Goal: Task Accomplishment & Management: Use online tool/utility

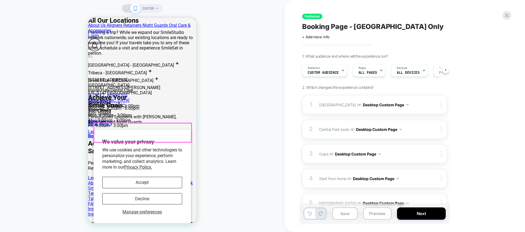
scroll to position [99, 0]
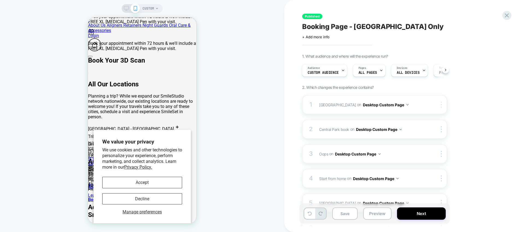
click at [74, 192] on div at bounding box center [53, 194] width 39 height 5
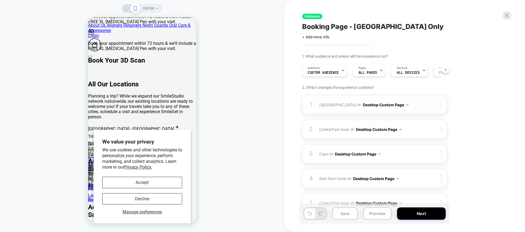
click at [0, 0] on img at bounding box center [0, 0] width 0 height 0
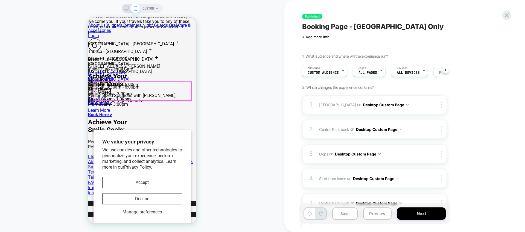
scroll to position [91, 0]
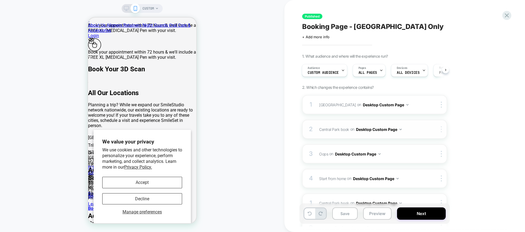
click at [442, 126] on div "2 Central Park book Hiding #shopify-section-template--24960756351270__custom_li…" at bounding box center [374, 129] width 145 height 19
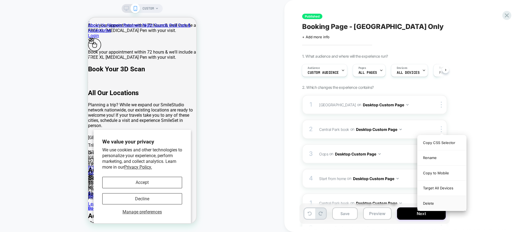
click at [438, 205] on div "Delete" at bounding box center [442, 203] width 49 height 15
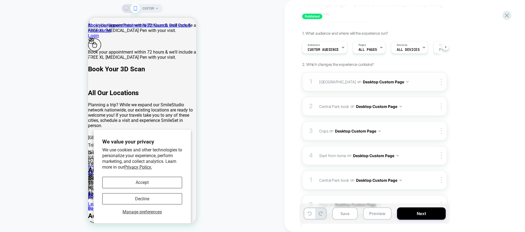
scroll to position [0, 0]
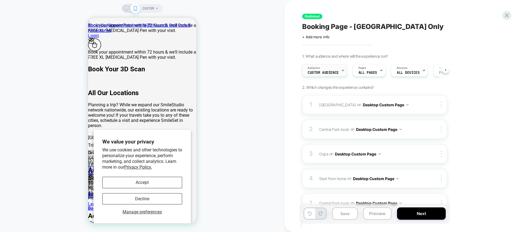
click at [338, 64] on div "Audience Custom Audience" at bounding box center [323, 70] width 42 height 12
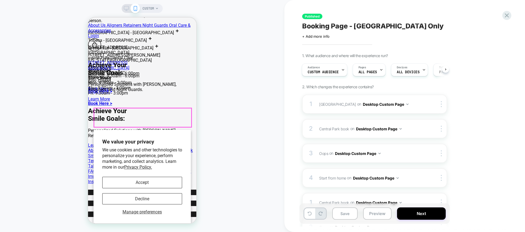
scroll to position [67, 0]
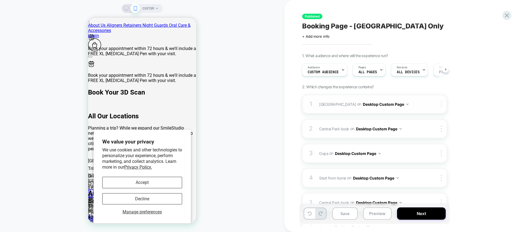
click at [74, 192] on div at bounding box center [53, 194] width 39 height 5
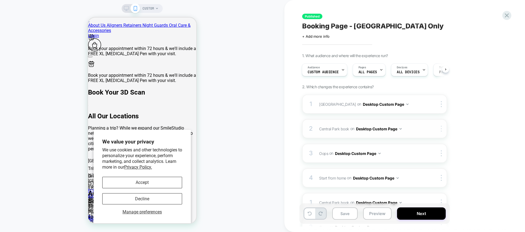
click at [440, 157] on div "3 Oops Hiding #shopify-section-template--24960756351270__images_with_text_VGLD4…" at bounding box center [374, 153] width 145 height 19
click at [441, 152] on img at bounding box center [441, 153] width 1 height 6
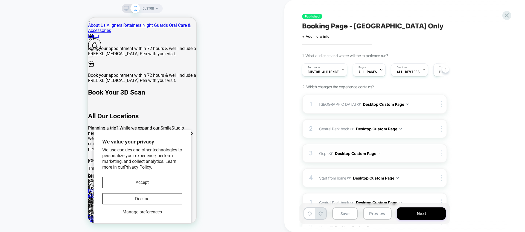
click at [441, 154] on img at bounding box center [441, 153] width 1 height 6
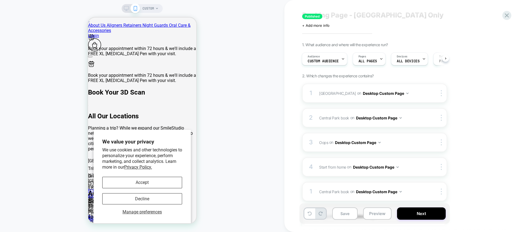
scroll to position [36, 0]
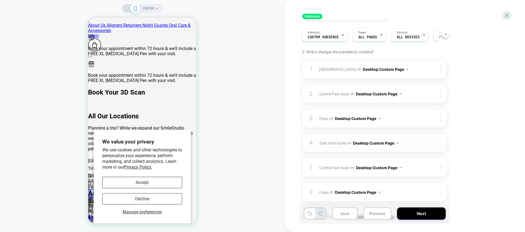
click at [442, 144] on img at bounding box center [441, 143] width 1 height 6
click at [439, 143] on div at bounding box center [442, 143] width 9 height 6
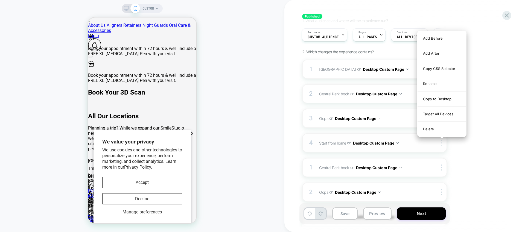
click at [439, 143] on div at bounding box center [442, 143] width 9 height 6
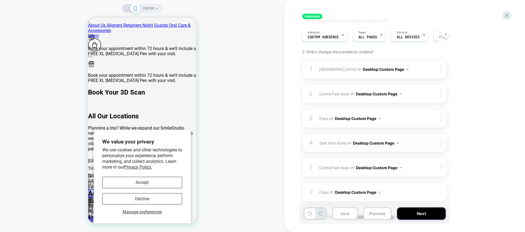
click at [18, 10] on div "4 Start from home Hiding #shopify-section-template--24960756351270__featured_co…" at bounding box center [9, 7] width 18 height 5
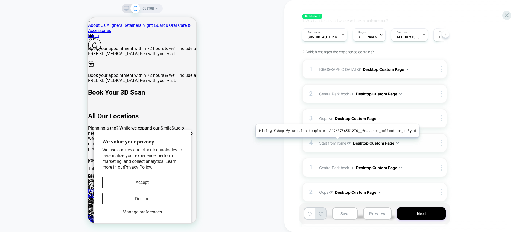
click at [336, 142] on span "Start from home" at bounding box center [332, 143] width 27 height 5
drag, startPoint x: 336, startPoint y: 142, endPoint x: 330, endPoint y: 144, distance: 5.8
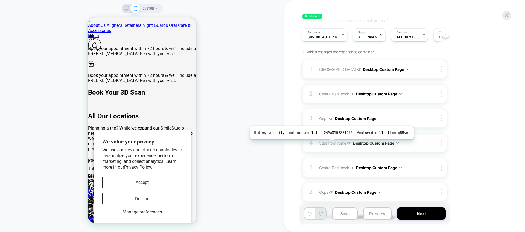
click at [330, 144] on span "Start from home" at bounding box center [332, 143] width 27 height 5
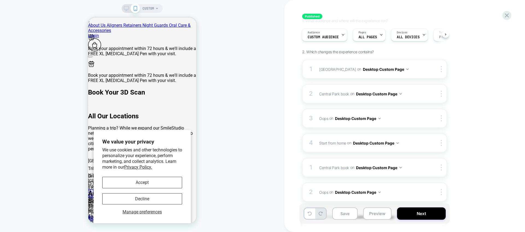
click at [54, 10] on button "Desktop Custom Page" at bounding box center [44, 7] width 19 height 5
click at [18, 10] on div "4 Start from home Hiding #shopify-section-template--24960756351270__featured_co…" at bounding box center [9, 7] width 18 height 5
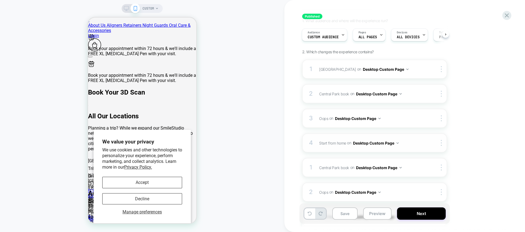
click at [18, 10] on div "4 Start from home Hiding #shopify-section-template--24960756351270__featured_co…" at bounding box center [9, 7] width 18 height 5
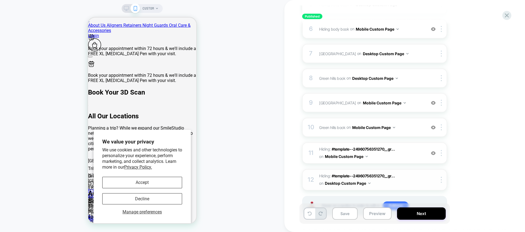
scroll to position [444, 0]
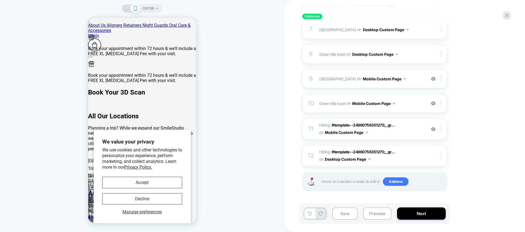
click at [0, 0] on div "10 Green hills book Hiding #shopify-section-template--24960756351270__custom_li…" at bounding box center [0, 0] width 0 height 0
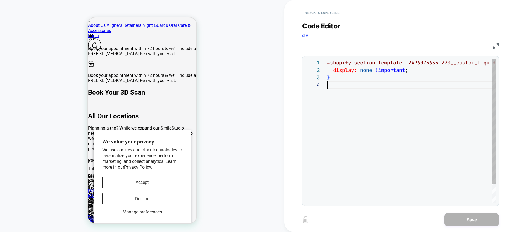
scroll to position [22, 0]
click at [0, 0] on button "< Back to experience" at bounding box center [0, 0] width 0 height 0
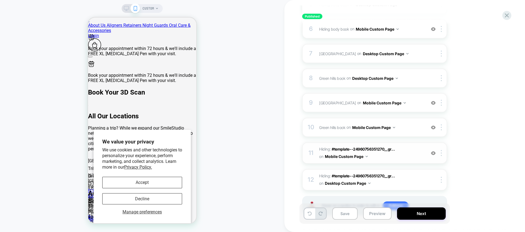
scroll to position [223, 0]
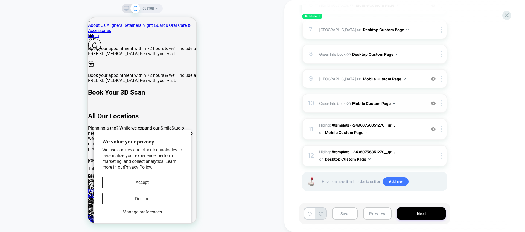
click at [404, 100] on span "Green hills book Hiding #shopify-section-template--24960756351270__custom_liqui…" at bounding box center [371, 104] width 104 height 8
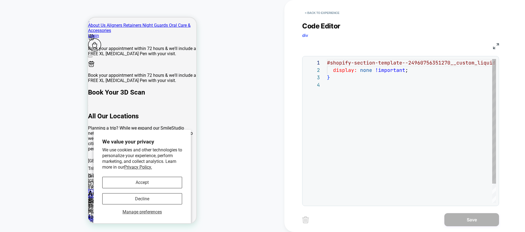
scroll to position [22, 0]
click at [316, 15] on button "< Back to experience" at bounding box center [322, 12] width 40 height 9
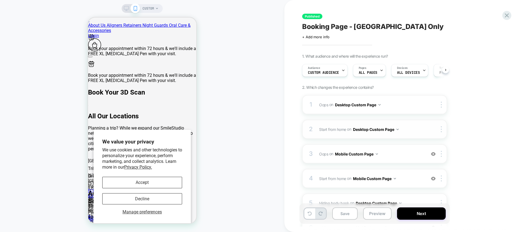
scroll to position [0, 0]
click at [412, 129] on span "Start from home Hiding #shopify-section-template--24960756351270__featured_coll…" at bounding box center [371, 130] width 104 height 8
click at [410, 127] on span "Start from home Hiding #shopify-section-template--24960756351270__featured_coll…" at bounding box center [371, 130] width 104 height 8
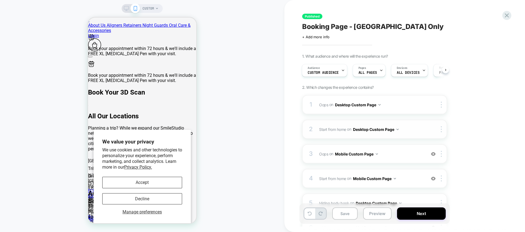
click at [410, 127] on span "Start from home Hiding #shopify-section-template--24960756351270__featured_coll…" at bounding box center [371, 130] width 104 height 8
click at [443, 129] on div at bounding box center [442, 129] width 9 height 6
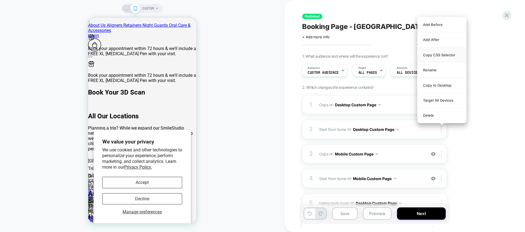
click at [438, 56] on div "Copy CSS Selector" at bounding box center [442, 55] width 49 height 15
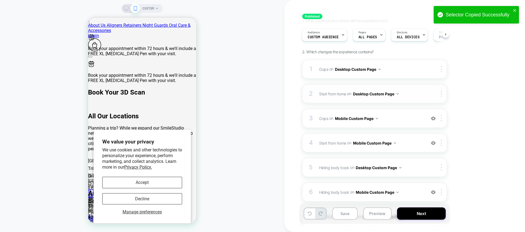
scroll to position [38, 0]
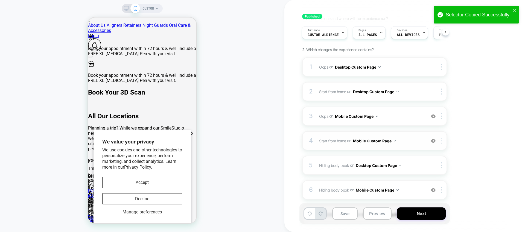
click at [440, 143] on div at bounding box center [442, 141] width 9 height 6
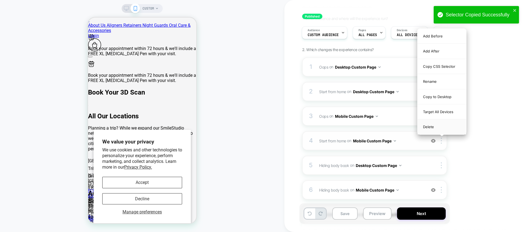
click at [438, 131] on div "Delete" at bounding box center [442, 127] width 49 height 15
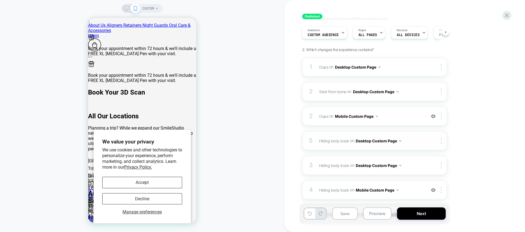
click at [420, 141] on span "Hiding body book Hiding .rich-text__text-wrapper on Desktop Custom Page" at bounding box center [371, 141] width 104 height 8
click at [440, 141] on div at bounding box center [442, 141] width 9 height 6
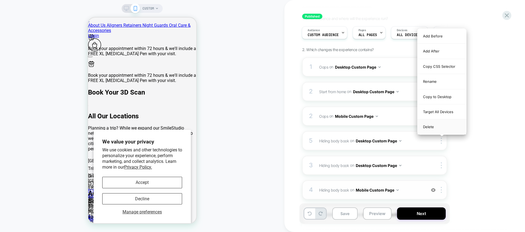
click at [438, 128] on div "Delete" at bounding box center [442, 127] width 49 height 15
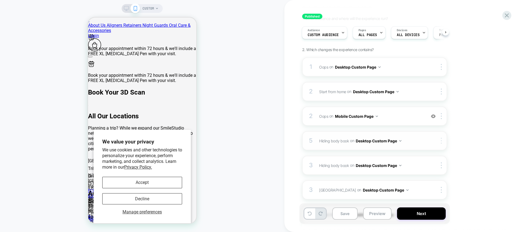
click at [440, 141] on div at bounding box center [442, 141] width 9 height 6
click at [441, 143] on img at bounding box center [441, 141] width 1 height 6
click at [441, 140] on img at bounding box center [441, 141] width 1 height 6
click at [440, 141] on div at bounding box center [442, 141] width 9 height 6
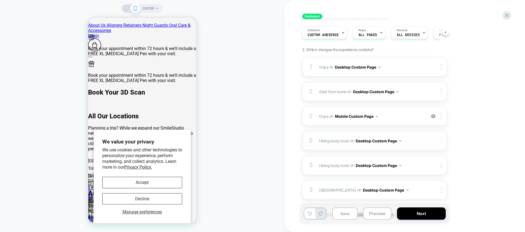
click at [440, 141] on div at bounding box center [442, 141] width 9 height 6
click at [442, 139] on div at bounding box center [442, 141] width 9 height 6
click at [440, 162] on div at bounding box center [442, 165] width 9 height 6
click at [442, 167] on div at bounding box center [442, 165] width 9 height 6
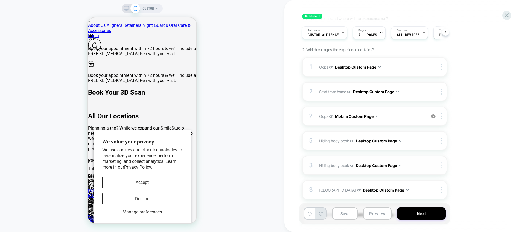
click at [441, 167] on img at bounding box center [441, 165] width 1 height 6
click at [441, 166] on img at bounding box center [441, 165] width 1 height 6
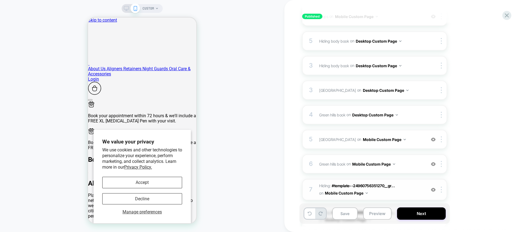
scroll to position [188, 0]
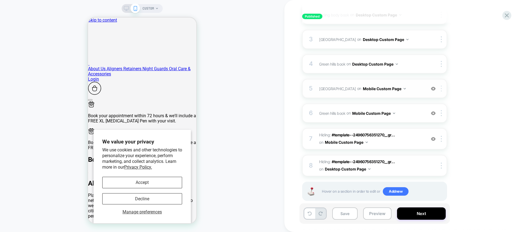
click at [441, 88] on img at bounding box center [441, 89] width 1 height 6
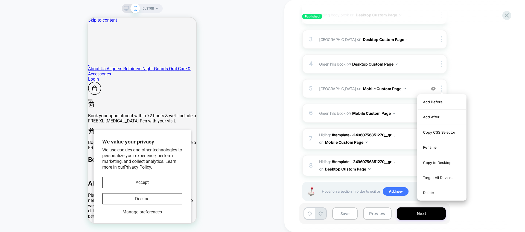
click at [468, 86] on div "1. What audience and where will the experience run? Audience Custom Audience Pa…" at bounding box center [402, 39] width 200 height 349
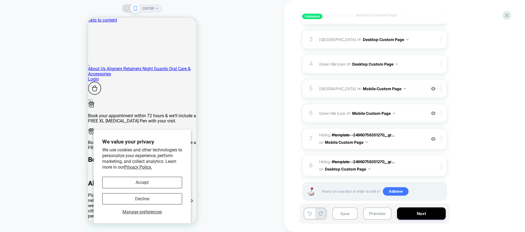
click at [405, 90] on span "Green Hills block Hiding #shopify-section-template--24960756351270__store_locat…" at bounding box center [371, 89] width 104 height 8
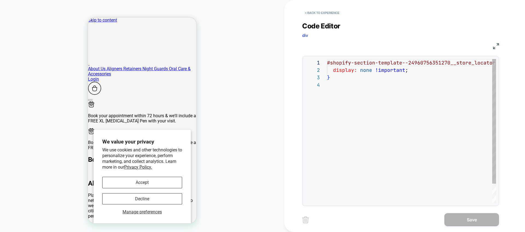
scroll to position [22, 0]
click at [313, 13] on button "< Back to experience" at bounding box center [322, 12] width 40 height 9
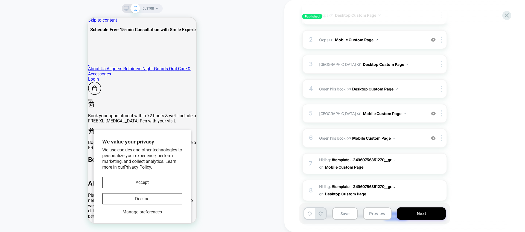
scroll to position [124, 0]
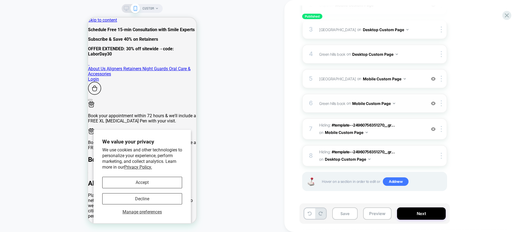
click at [432, 104] on img at bounding box center [433, 103] width 5 height 5
click at [432, 102] on img at bounding box center [433, 103] width 5 height 5
click at [418, 77] on span "Green Hills block Hiding #shopify-section-template--24960756351270__store_locat…" at bounding box center [371, 79] width 104 height 8
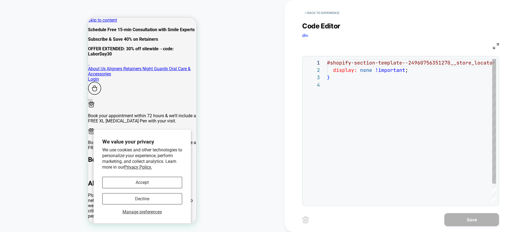
scroll to position [22, 0]
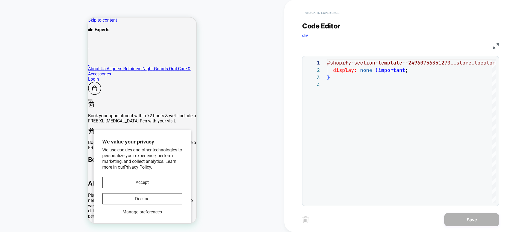
click at [313, 10] on button "< Back to experience" at bounding box center [322, 12] width 40 height 9
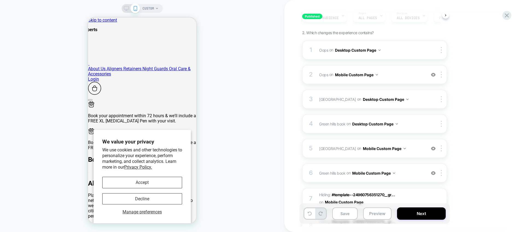
scroll to position [124, 0]
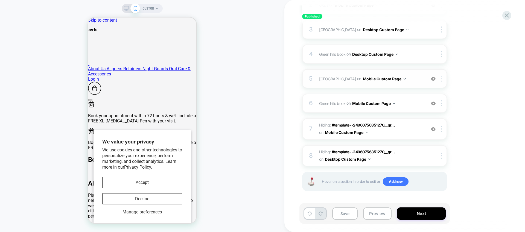
click at [442, 79] on div at bounding box center [442, 79] width 9 height 6
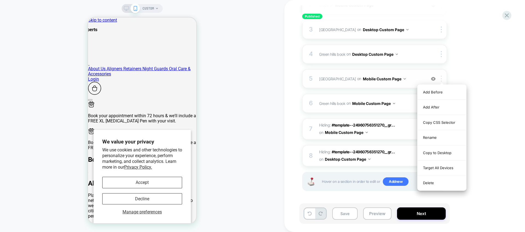
click at [442, 79] on div at bounding box center [442, 79] width 9 height 6
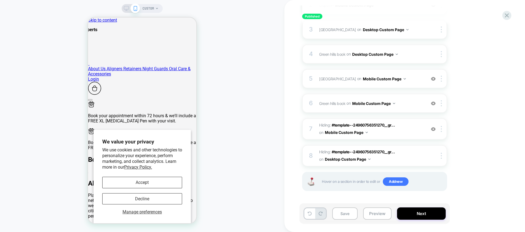
click at [491, 79] on div "1. What audience and where will the experience run? Audience Custom Audience Pa…" at bounding box center [402, 66] width 200 height 275
click at [441, 104] on img at bounding box center [441, 103] width 1 height 6
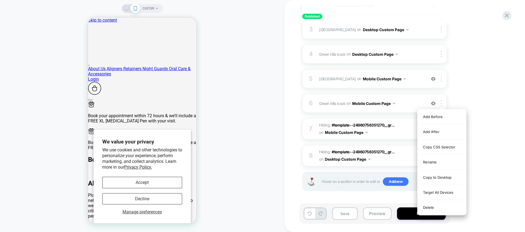
drag, startPoint x: 433, startPoint y: 210, endPoint x: 435, endPoint y: 199, distance: 10.2
click at [433, 209] on div "Delete" at bounding box center [442, 207] width 49 height 15
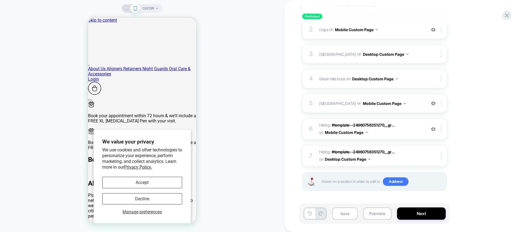
click at [443, 102] on div at bounding box center [442, 103] width 9 height 6
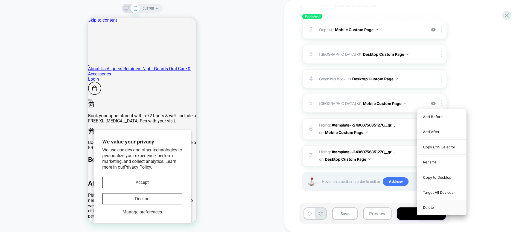
click at [435, 207] on div "Delete" at bounding box center [442, 207] width 49 height 15
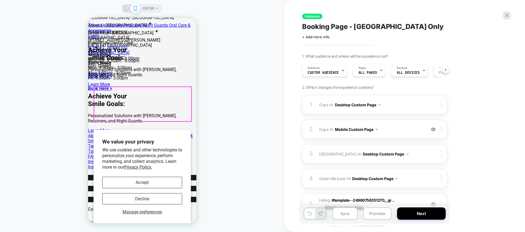
scroll to position [271, 0]
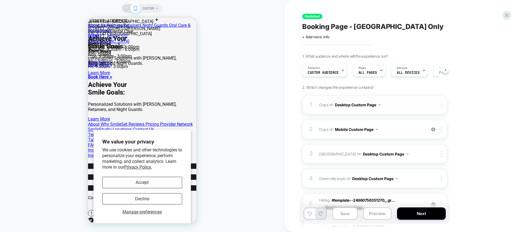
click at [441, 106] on img at bounding box center [441, 105] width 1 height 6
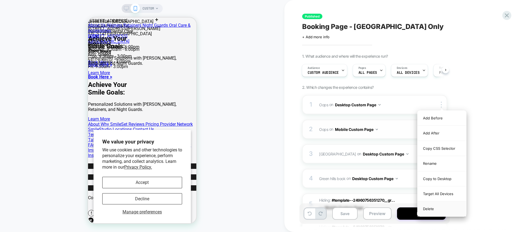
click at [435, 210] on div "Delete" at bounding box center [442, 209] width 49 height 15
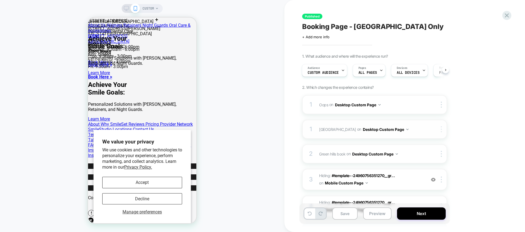
click at [438, 130] on div at bounding box center [442, 129] width 9 height 6
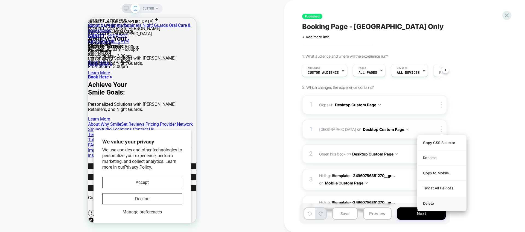
click at [434, 204] on div "Delete" at bounding box center [442, 203] width 49 height 15
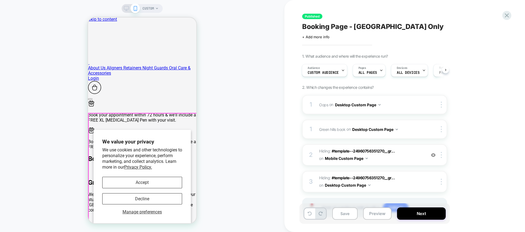
scroll to position [0, 0]
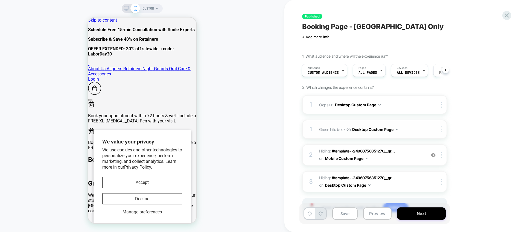
click at [440, 129] on div at bounding box center [442, 129] width 9 height 6
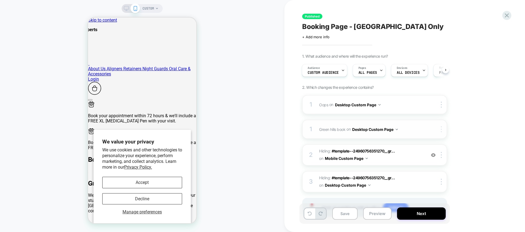
click at [441, 129] on img at bounding box center [441, 129] width 1 height 6
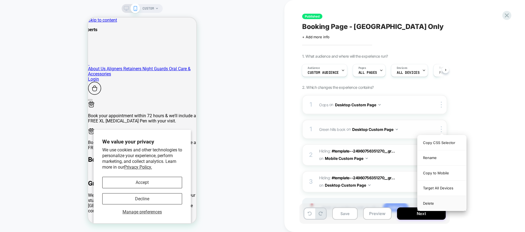
click at [429, 201] on div "Delete" at bounding box center [442, 203] width 49 height 15
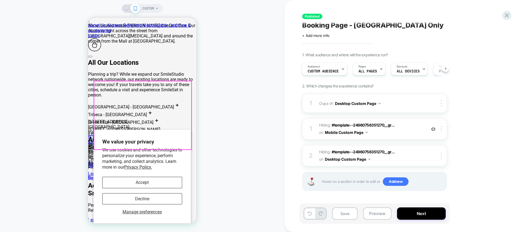
scroll to position [275, 0]
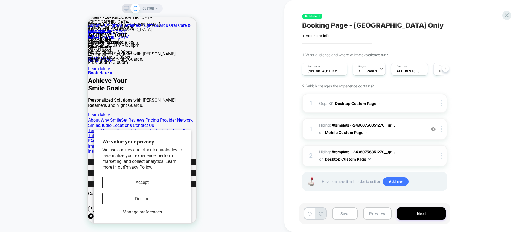
click at [402, 154] on span "Hiding : #template--24960756351270__gr... #template--24960756351270__green-hill…" at bounding box center [371, 156] width 104 height 15
click at [397, 152] on span "Hiding : #template--24960756351270__gr... #template--24960756351270__green-hill…" at bounding box center [371, 156] width 104 height 15
click at [408, 129] on span "Hiding : #template--24960756351270__gr... #template--24960756351270__green-hill…" at bounding box center [371, 129] width 104 height 15
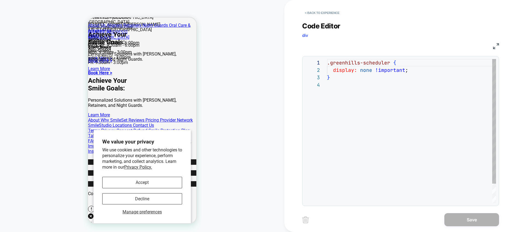
scroll to position [22, 0]
click at [311, 15] on button "< Back to experience" at bounding box center [322, 12] width 40 height 9
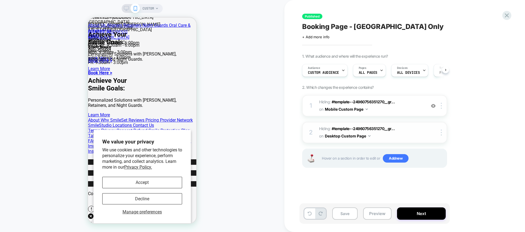
scroll to position [0, 0]
click at [403, 130] on span "Hiding : #template--24960756351270__gr... #template--24960756351270__green-hill…" at bounding box center [371, 132] width 104 height 15
click at [402, 129] on span "Hiding : #template--24960756351270__gr... #template--24960756351270__green-hill…" at bounding box center [371, 132] width 104 height 15
click at [399, 129] on span "Hiding : #template--24960756351270__gr... #template--24960756351270__green-hill…" at bounding box center [371, 132] width 104 height 15
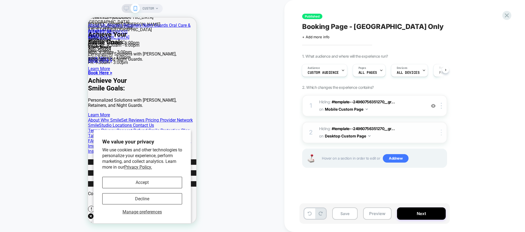
click at [442, 132] on div at bounding box center [442, 133] width 9 height 6
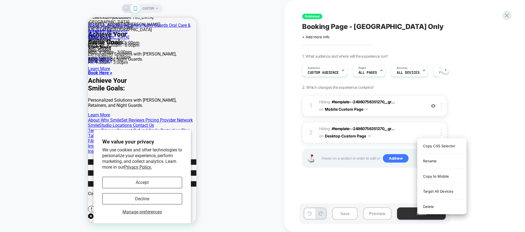
click at [438, 207] on div "Delete" at bounding box center [442, 206] width 49 height 15
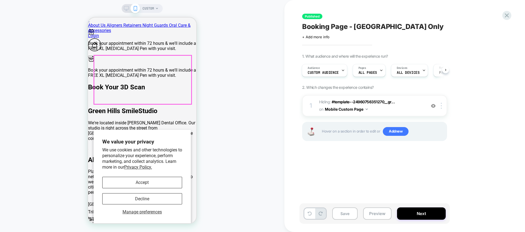
scroll to position [110, 0]
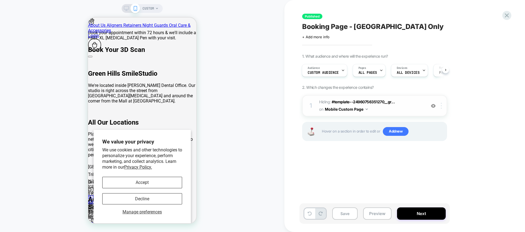
click at [444, 106] on div at bounding box center [442, 106] width 9 height 6
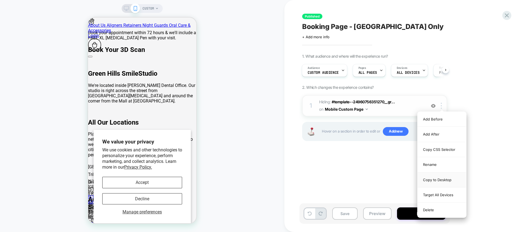
click at [438, 183] on div "Copy to Desktop" at bounding box center [442, 180] width 49 height 15
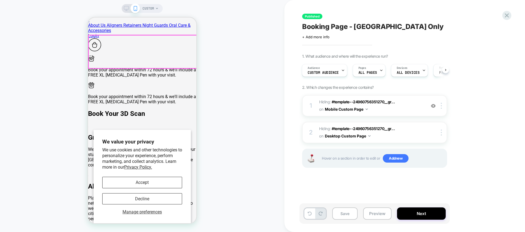
scroll to position [26, 0]
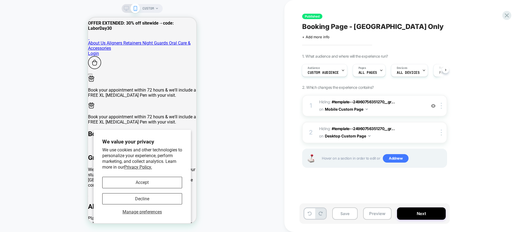
click at [128, 9] on rect at bounding box center [126, 7] width 5 height 3
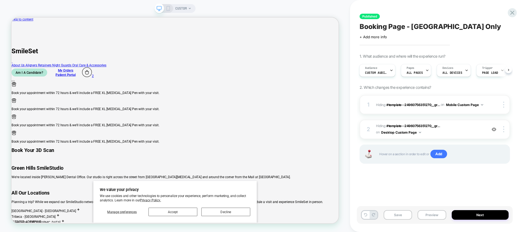
click at [183, 9] on span "CUSTOM" at bounding box center [180, 8] width 11 height 9
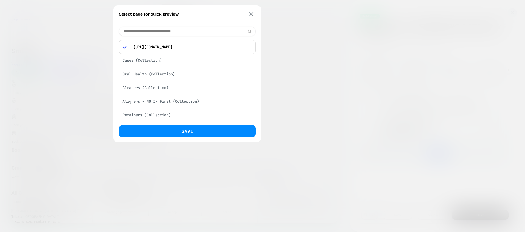
click at [252, 15] on img at bounding box center [251, 14] width 4 height 4
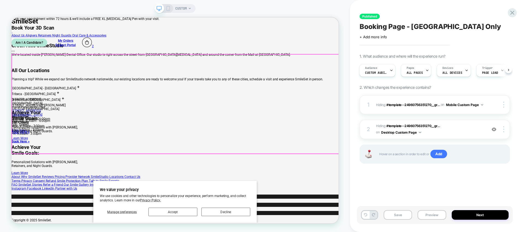
scroll to position [179, 0]
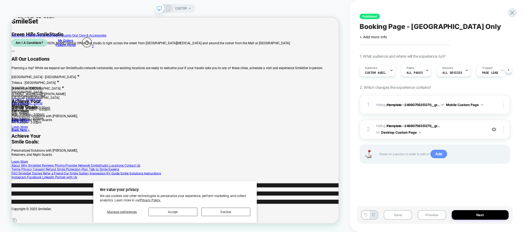
click at [440, 153] on span "Add" at bounding box center [439, 154] width 17 height 9
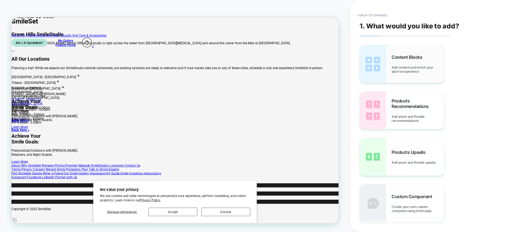
click at [429, 52] on div "Content Blocks Add content and enrich your store's experience" at bounding box center [402, 64] width 84 height 38
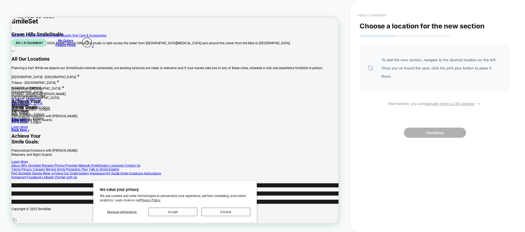
click at [362, 16] on button "< Back to widgets" at bounding box center [371, 15] width 35 height 9
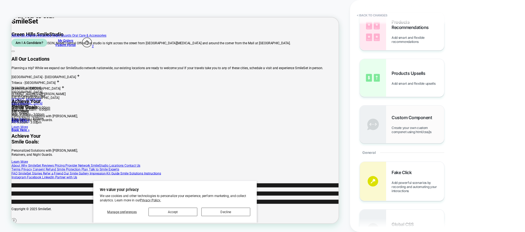
scroll to position [82, 0]
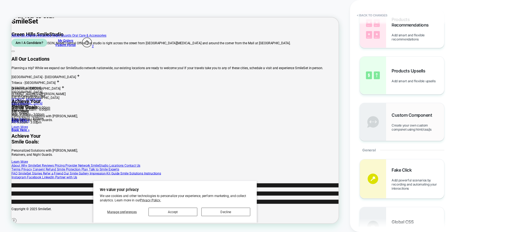
click at [416, 117] on span "Custom Component" at bounding box center [413, 114] width 43 height 5
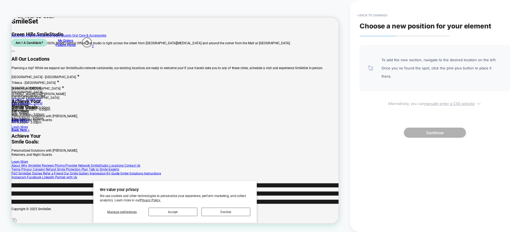
click at [444, 101] on u "manually enter a CSS selector" at bounding box center [449, 103] width 51 height 4
select select "*******"
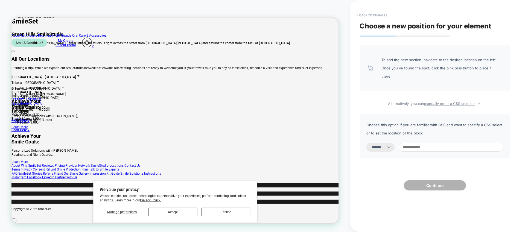
click at [392, 145] on icon at bounding box center [388, 147] width 5 height 5
click at [416, 143] on input at bounding box center [451, 147] width 104 height 9
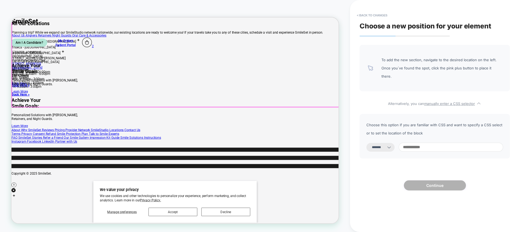
scroll to position [281, 0]
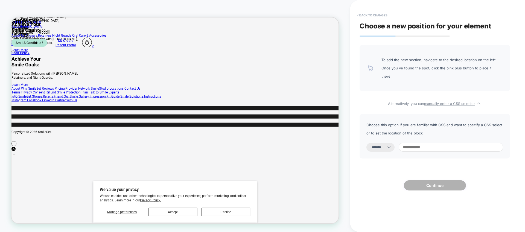
click at [392, 143] on select "**********" at bounding box center [381, 147] width 28 height 9
click at [418, 143] on input at bounding box center [451, 147] width 104 height 9
click at [379, 13] on button "< Back to changes" at bounding box center [372, 15] width 36 height 9
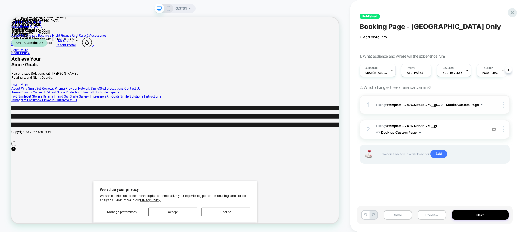
scroll to position [0, 0]
click at [438, 156] on span "Add" at bounding box center [439, 154] width 17 height 9
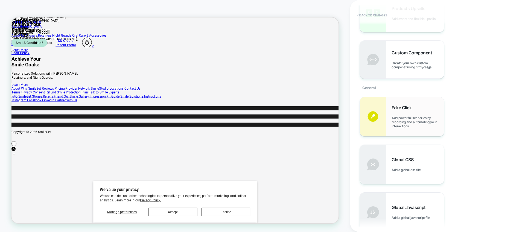
scroll to position [103, 0]
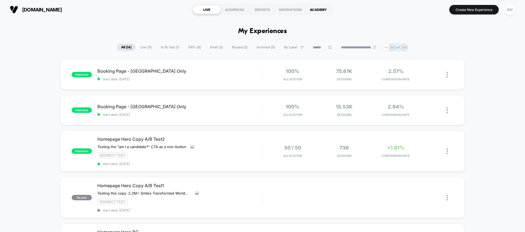
click at [320, 10] on div "ACADEMY" at bounding box center [318, 9] width 28 height 9
